Goal: Task Accomplishment & Management: Use online tool/utility

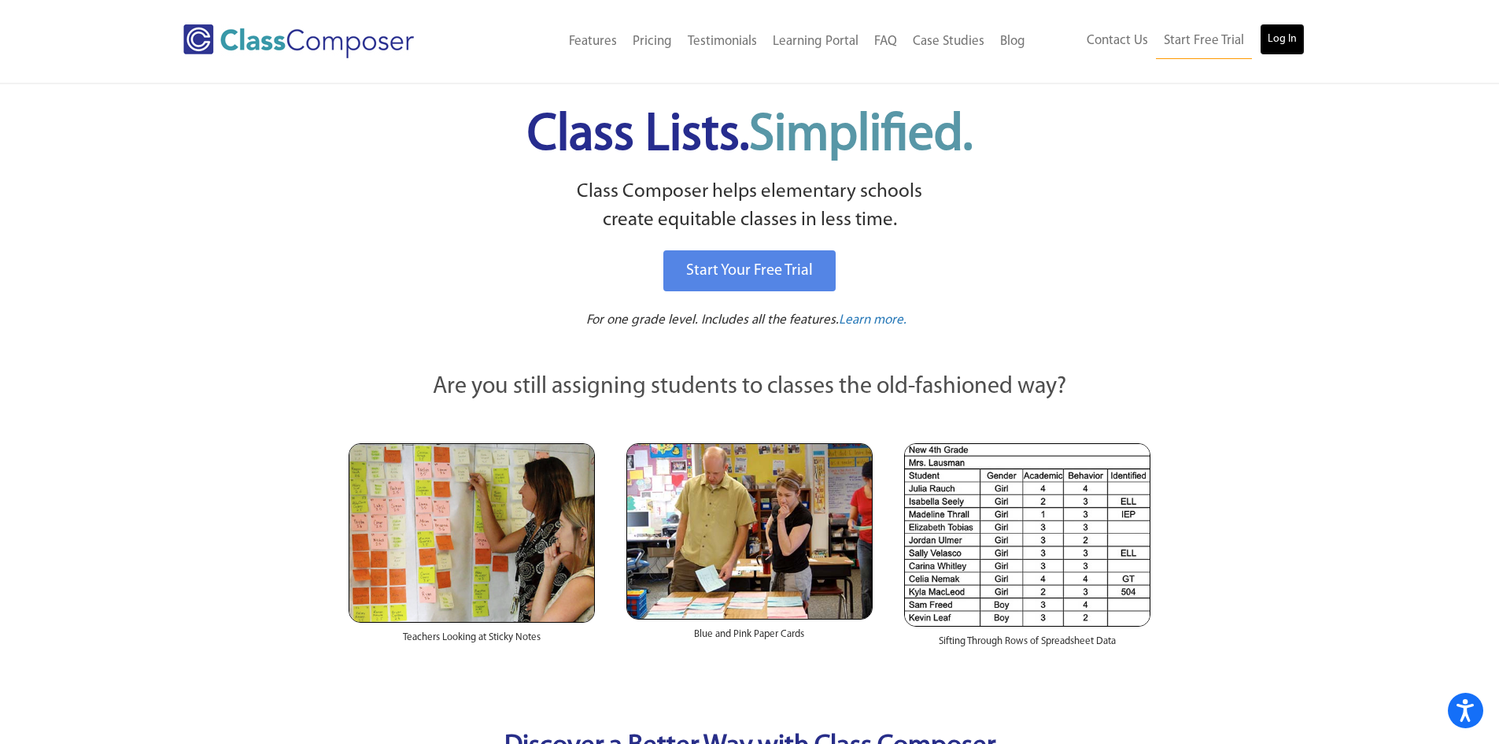
click at [1292, 42] on link "Log In" at bounding box center [1282, 39] width 45 height 31
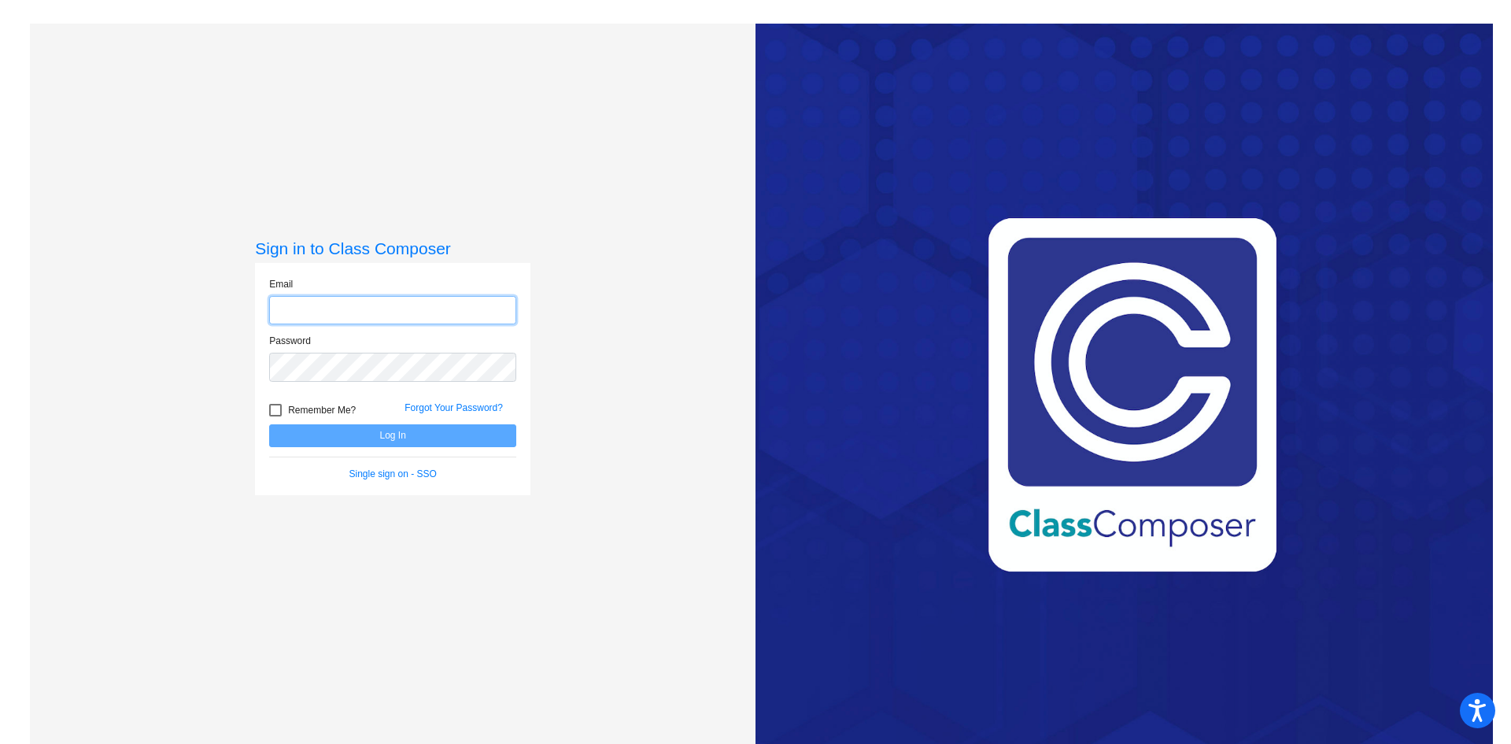
type input "[EMAIL_ADDRESS][DOMAIN_NAME]"
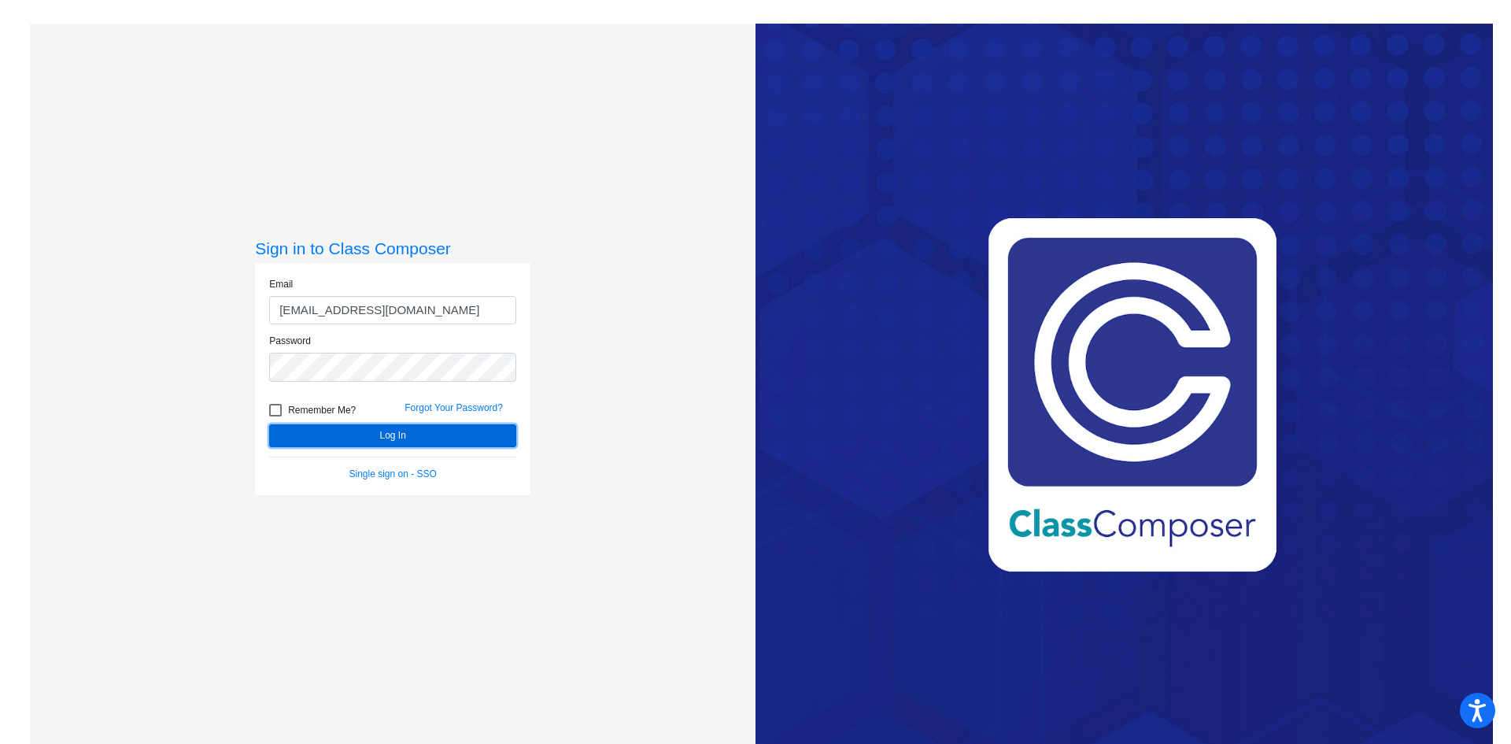
click at [420, 431] on button "Log In" at bounding box center [392, 435] width 247 height 23
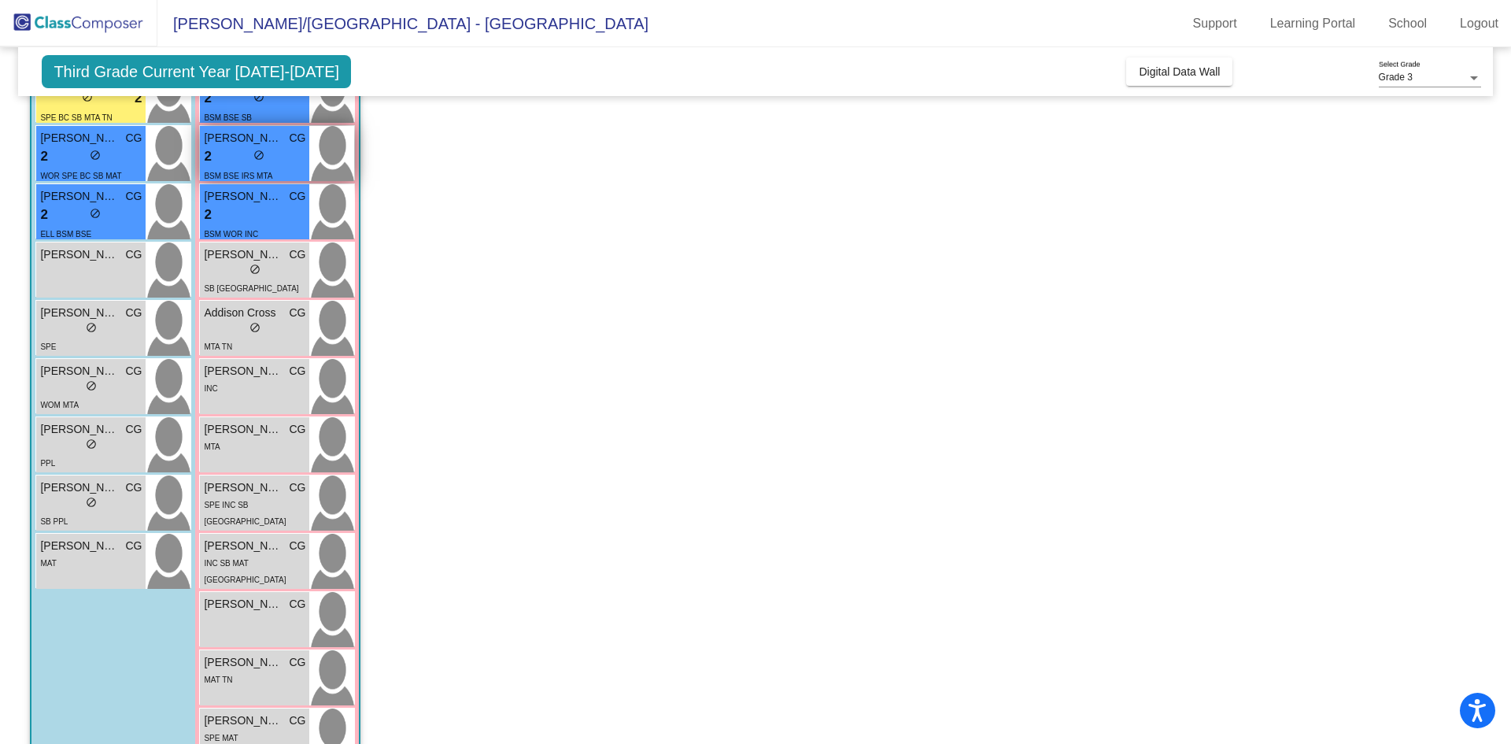
scroll to position [232, 0]
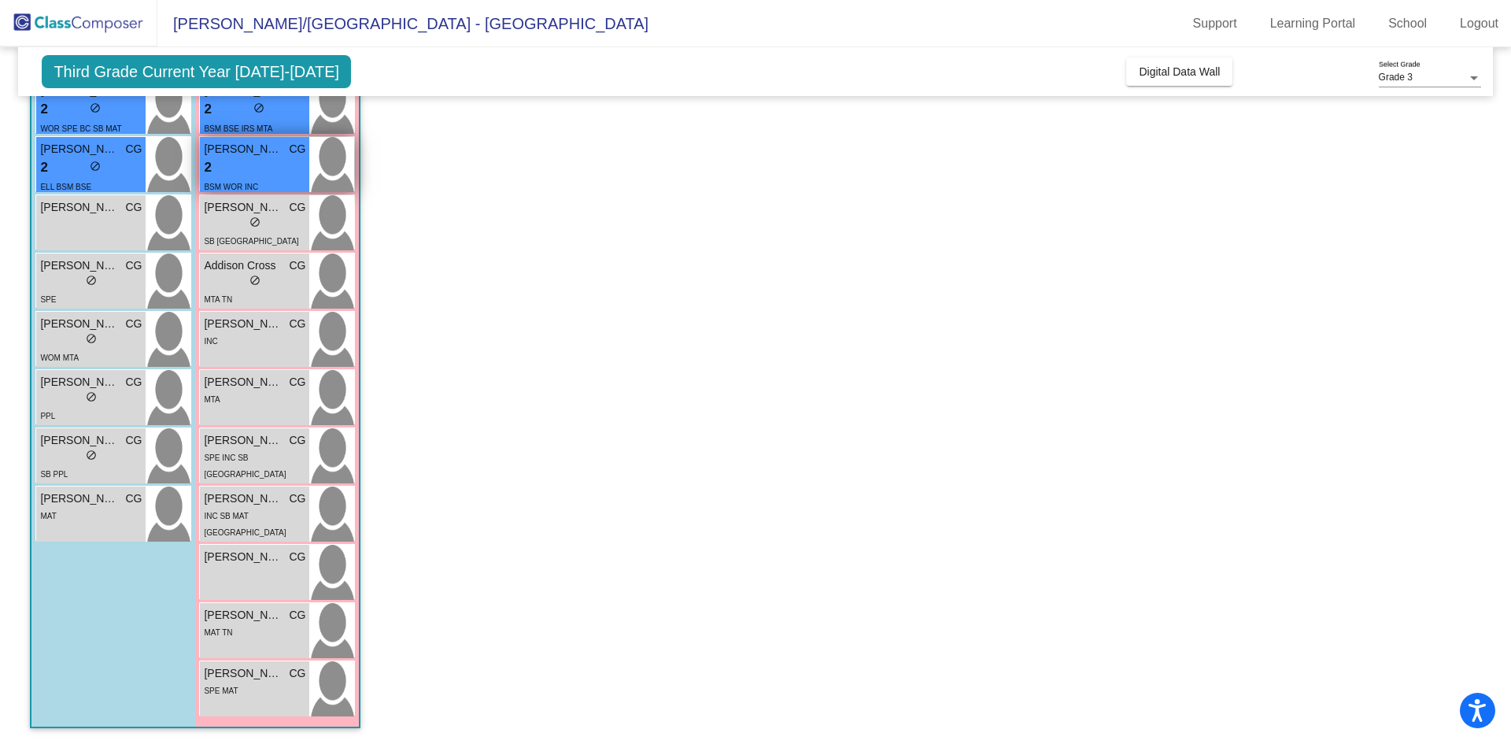
click at [275, 175] on div "2 lock do_not_disturb_alt" at bounding box center [255, 167] width 102 height 20
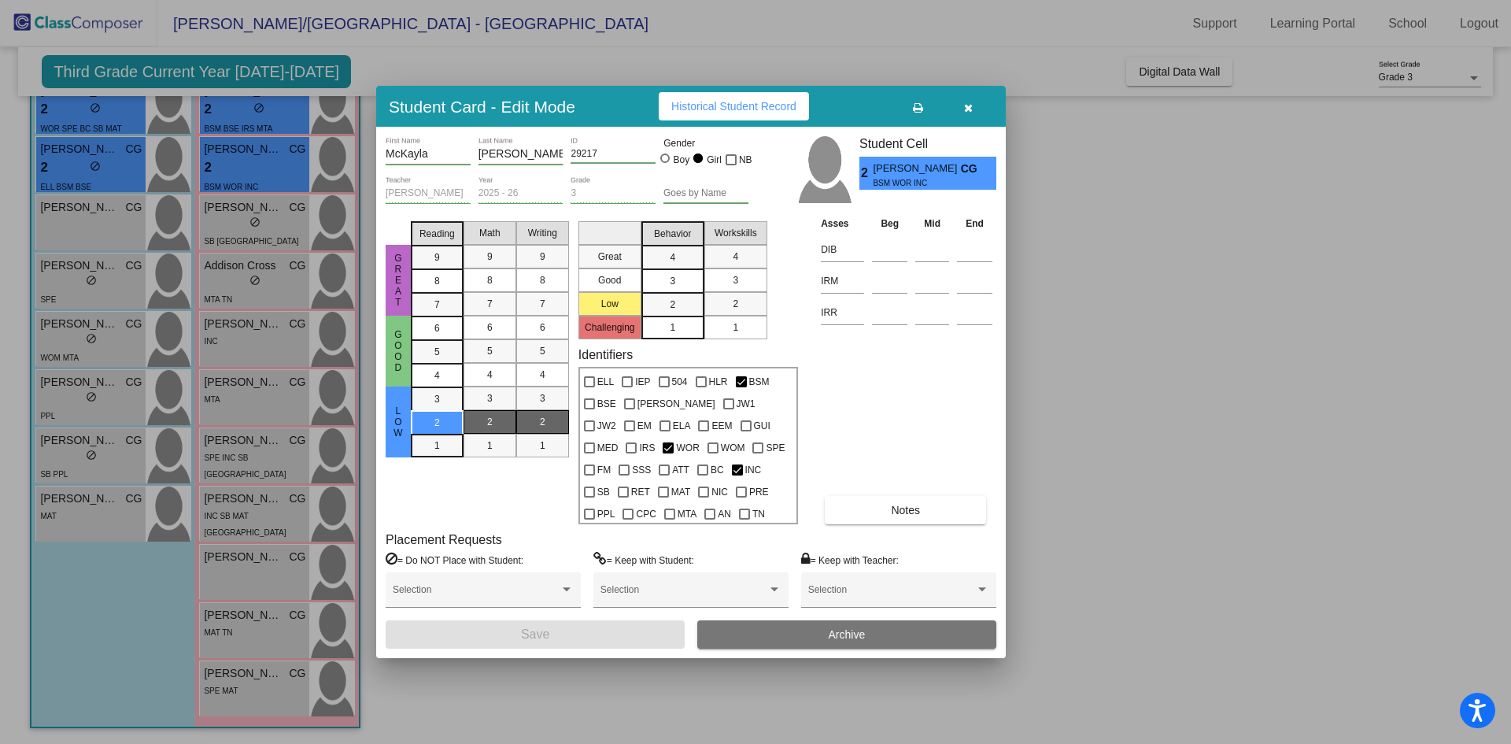
click at [905, 513] on span "Notes" at bounding box center [905, 510] width 29 height 13
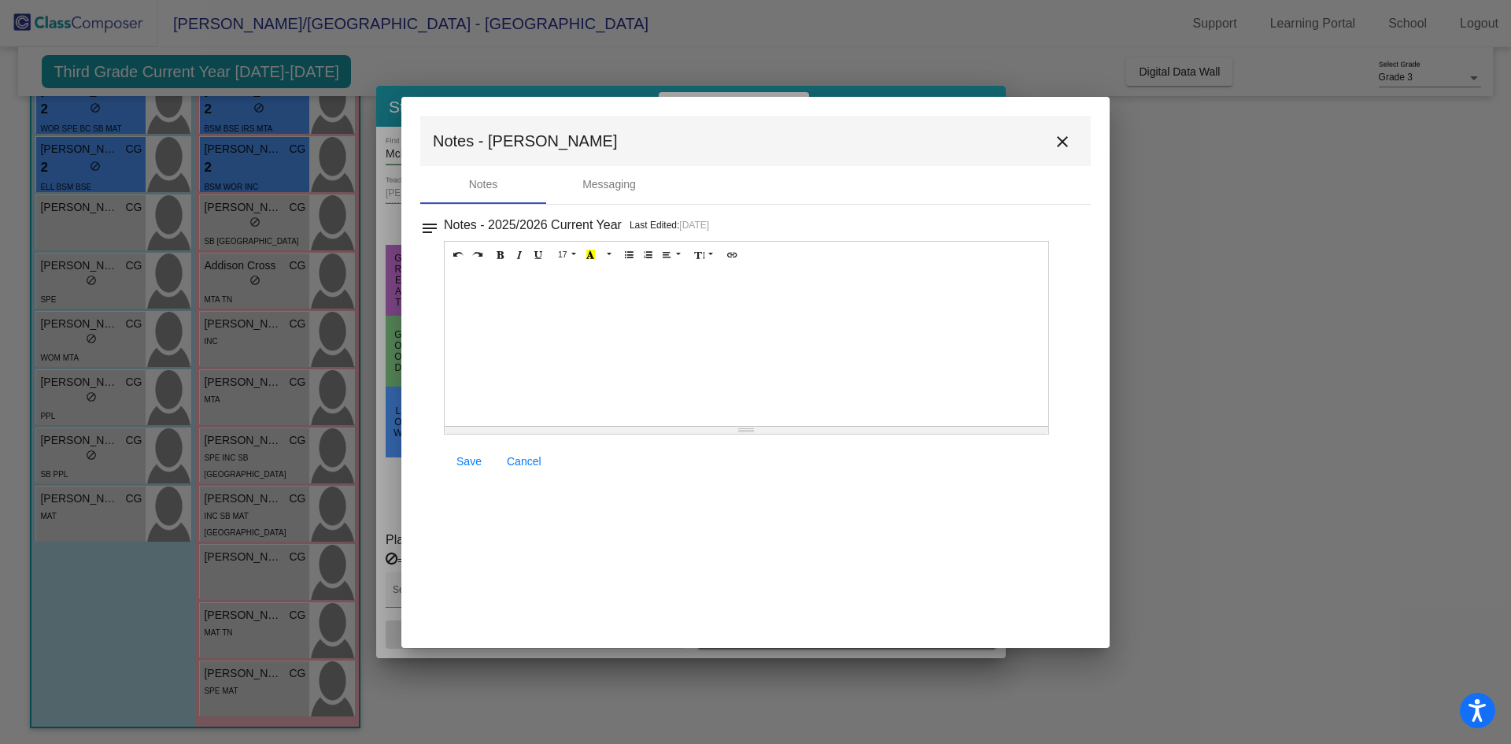
click at [1061, 138] on mat-icon "close" at bounding box center [1062, 141] width 19 height 19
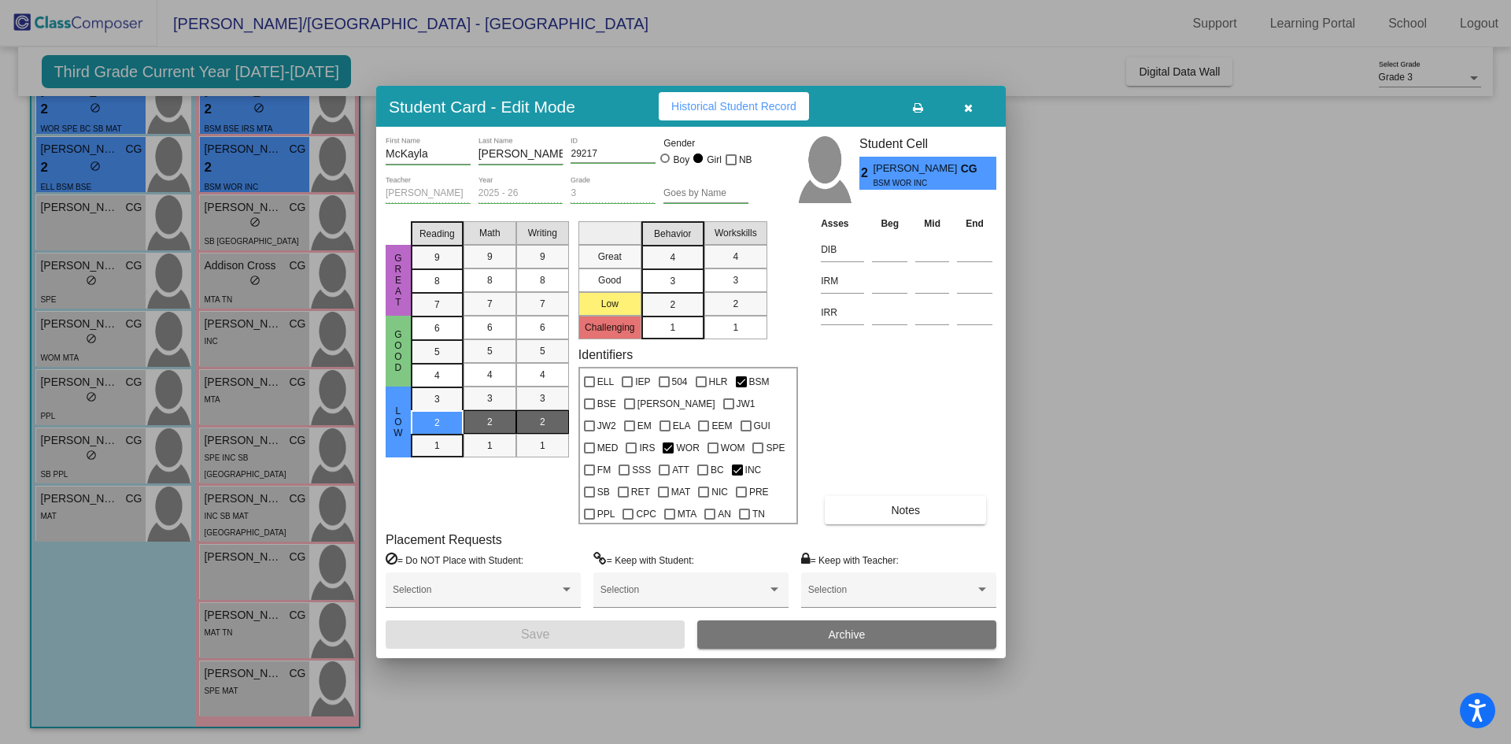
click at [970, 98] on button "button" at bounding box center [968, 106] width 50 height 28
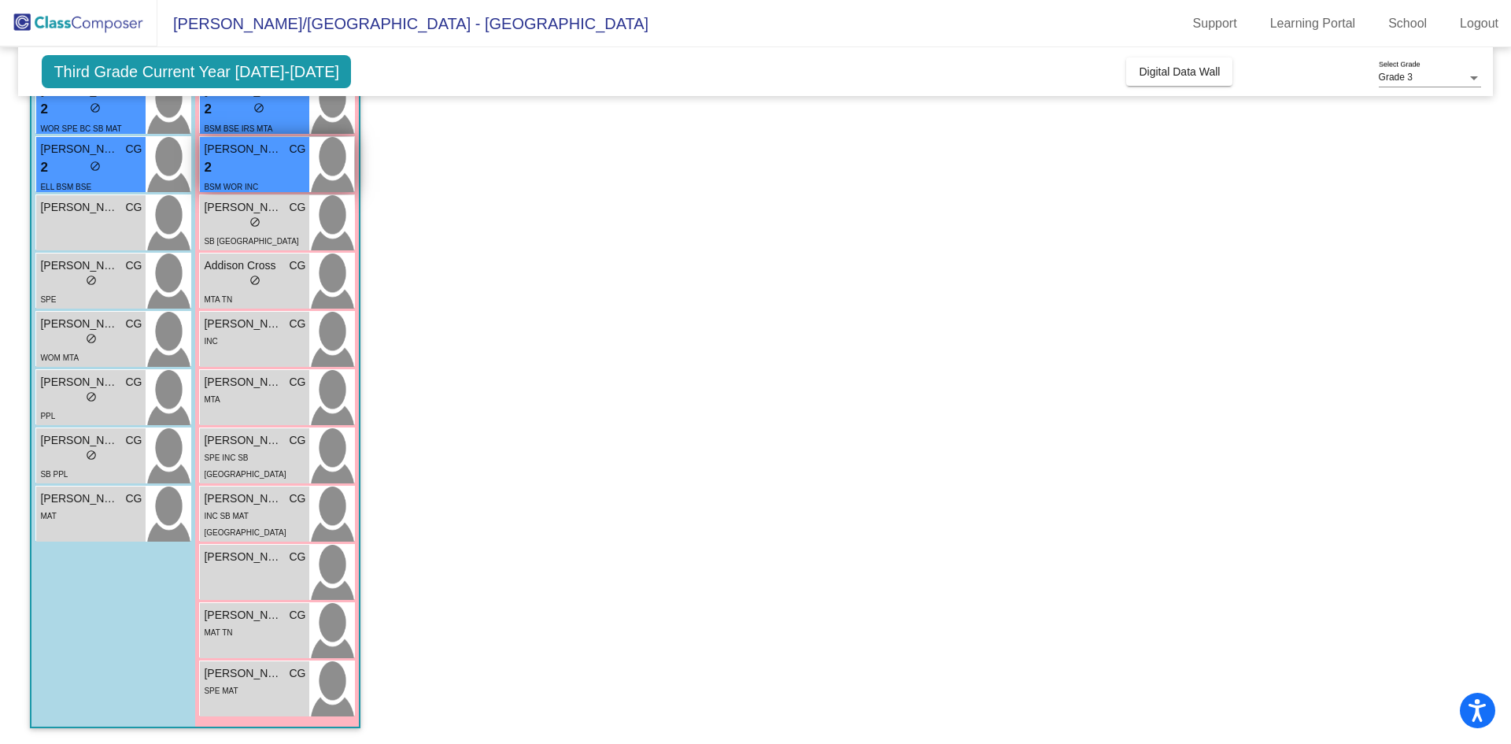
scroll to position [0, 0]
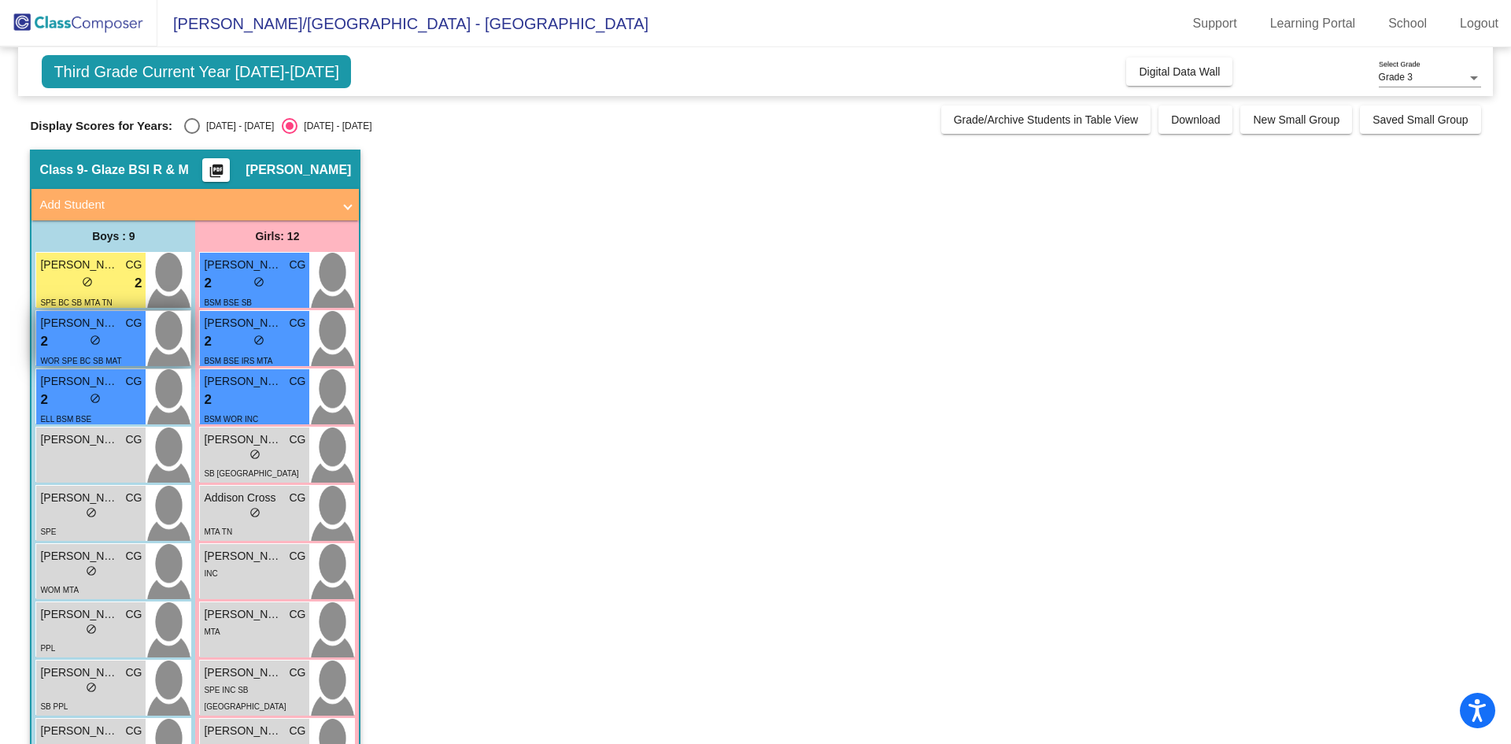
click at [113, 349] on div "2 lock do_not_disturb_alt" at bounding box center [91, 341] width 102 height 20
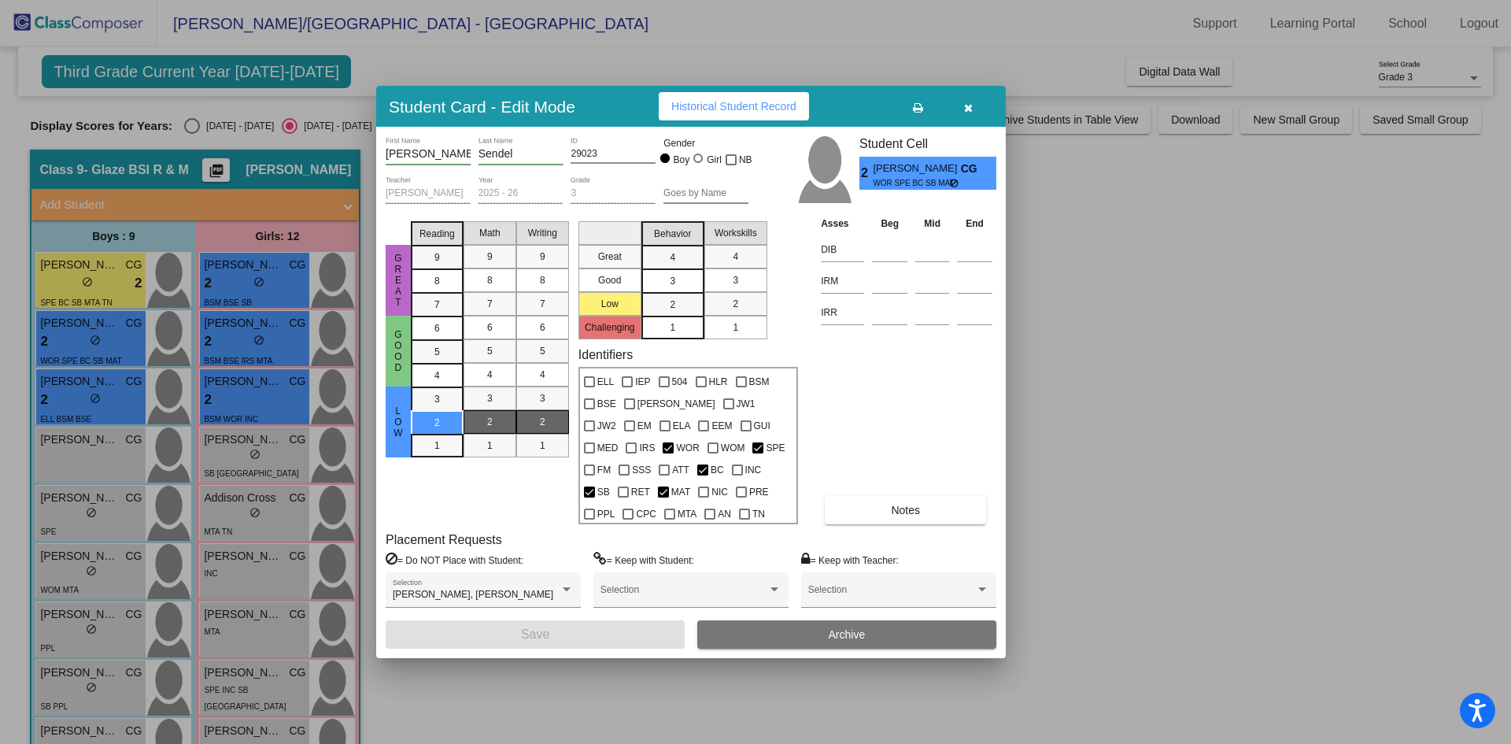
click at [111, 272] on div at bounding box center [755, 372] width 1511 height 744
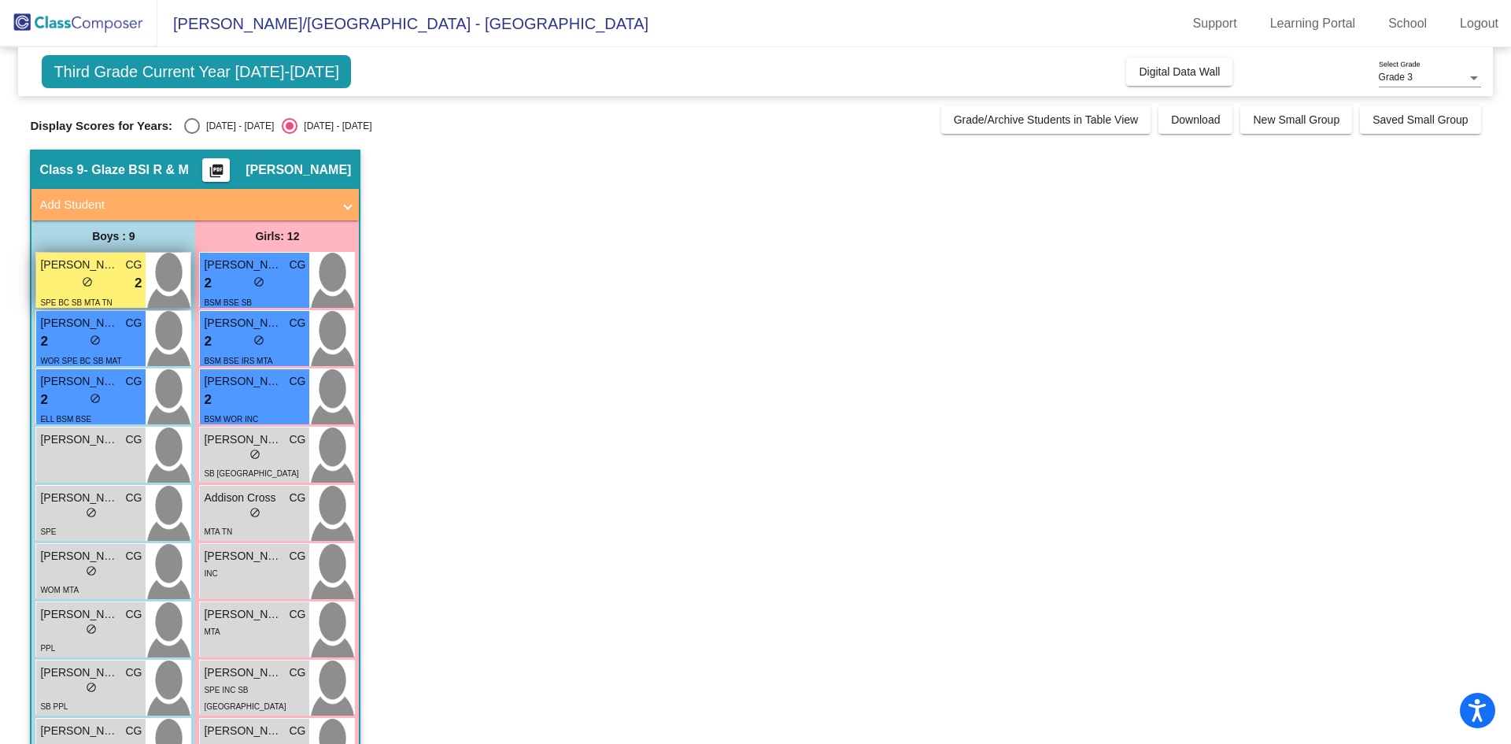
click at [93, 282] on div "lock do_not_disturb_alt 2" at bounding box center [91, 283] width 102 height 20
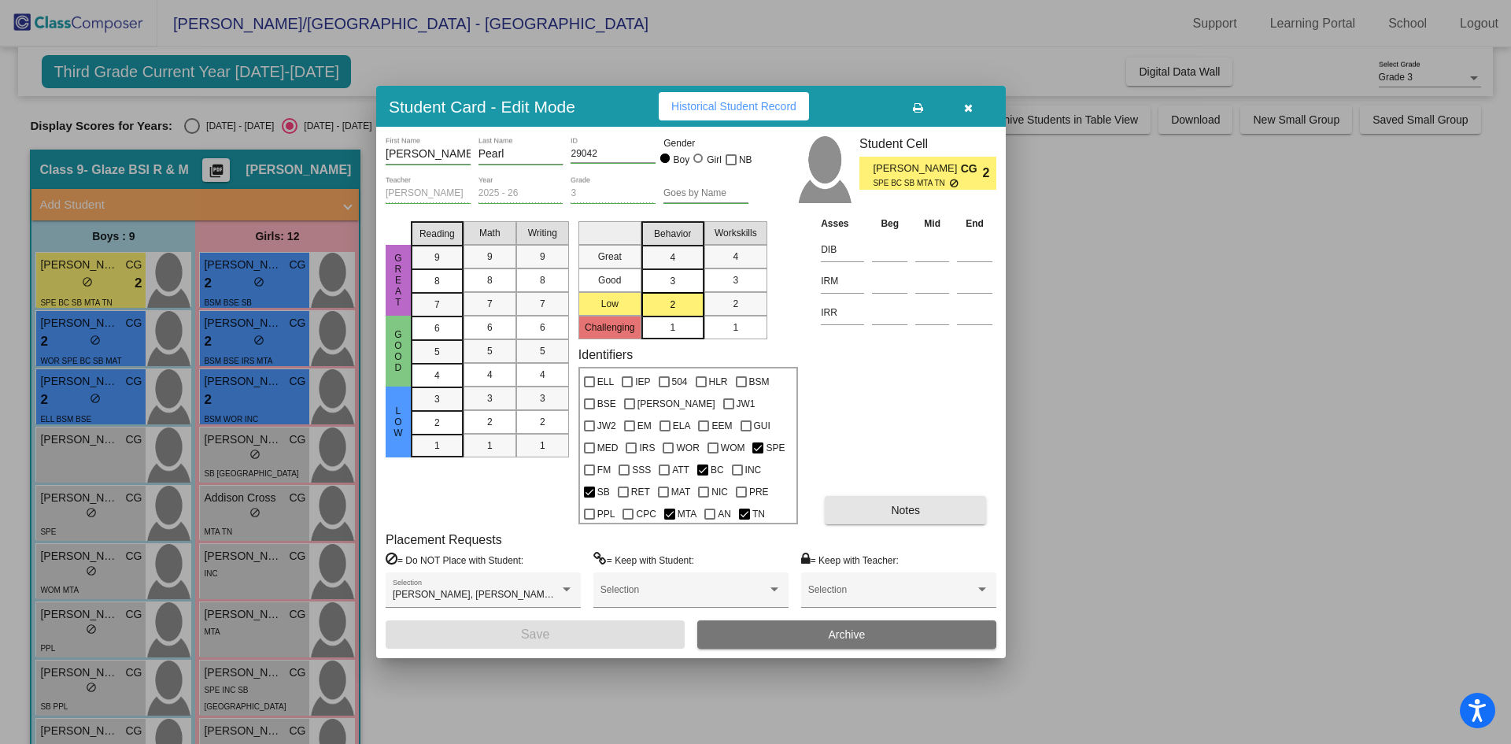
click at [864, 514] on button "Notes" at bounding box center [905, 510] width 161 height 28
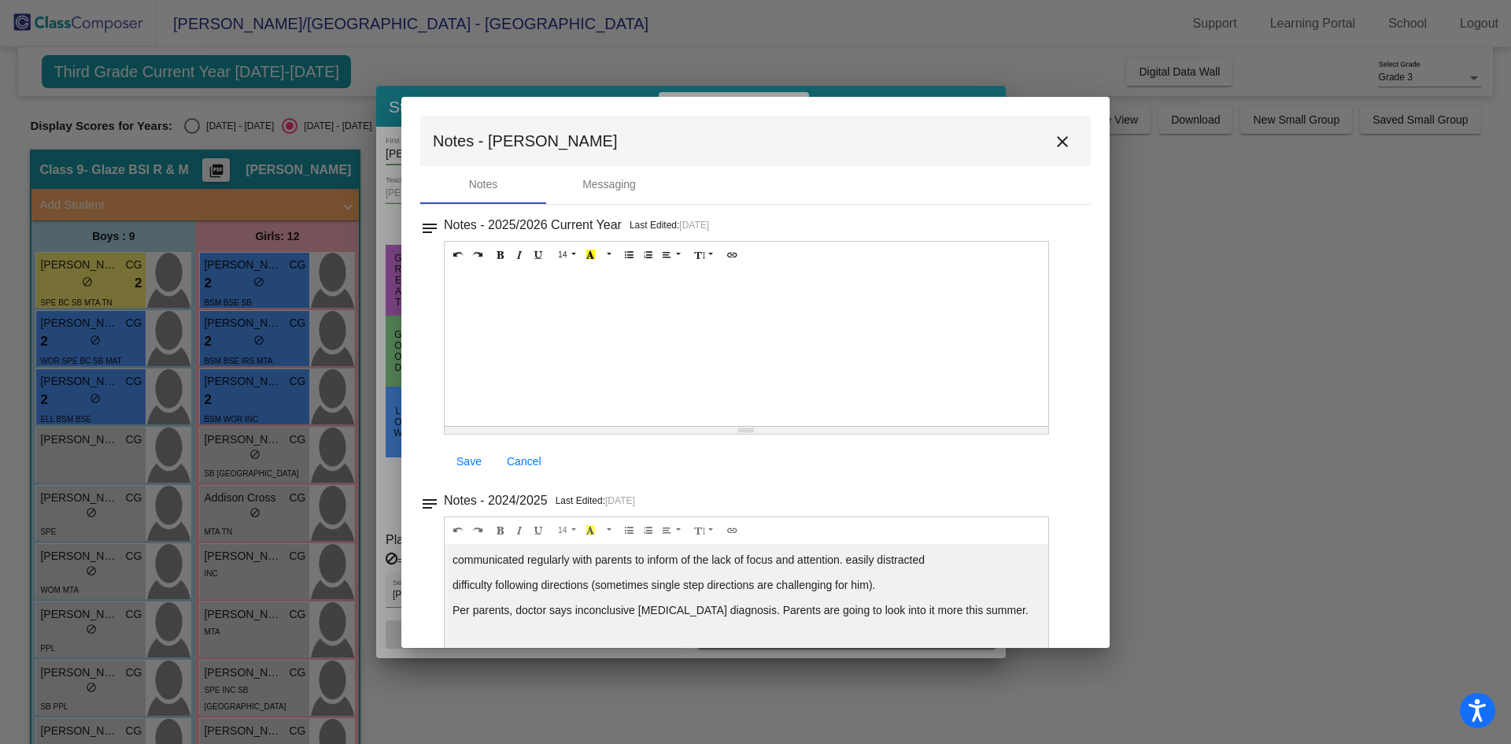
click at [1057, 142] on mat-icon "close" at bounding box center [1062, 141] width 19 height 19
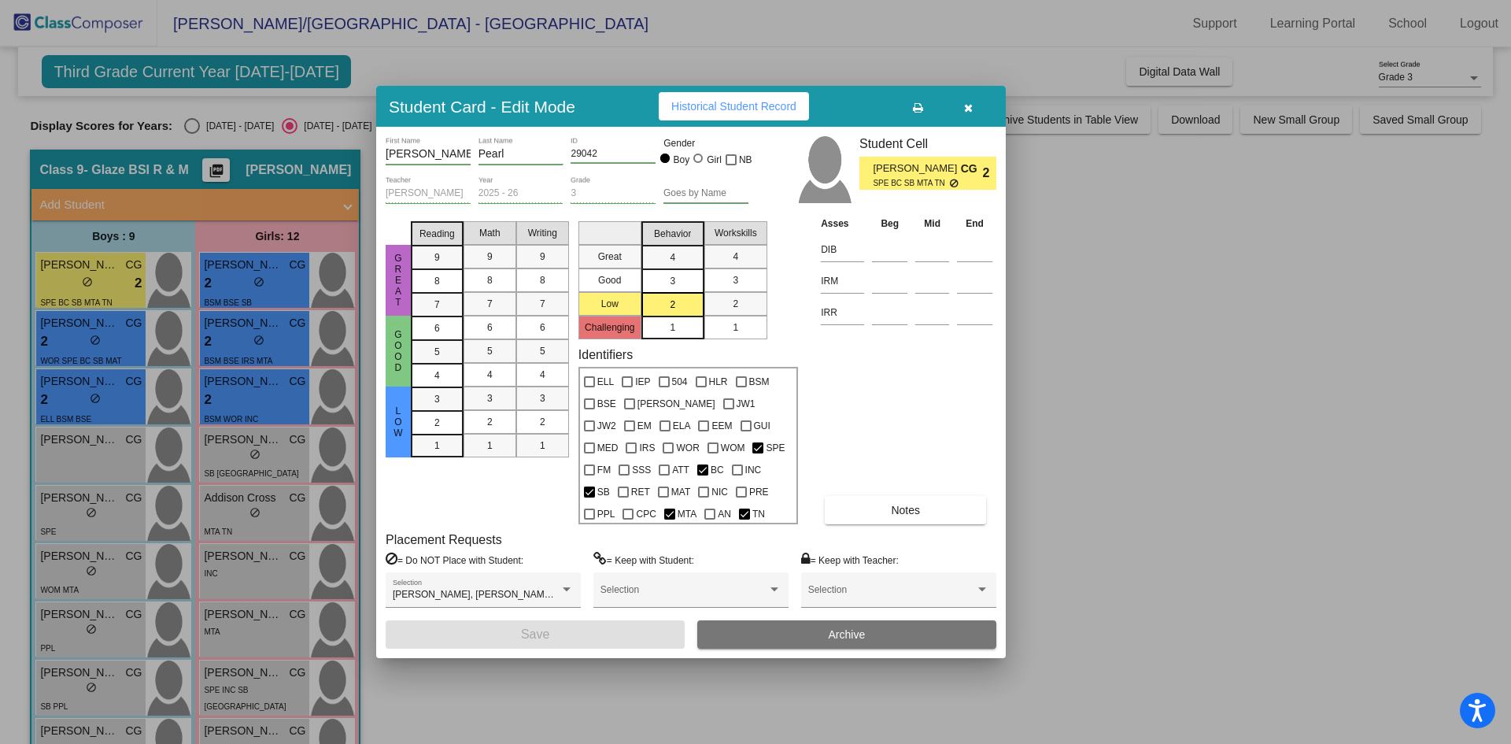
click at [963, 102] on button "button" at bounding box center [968, 106] width 50 height 28
